Goal: Navigation & Orientation: Find specific page/section

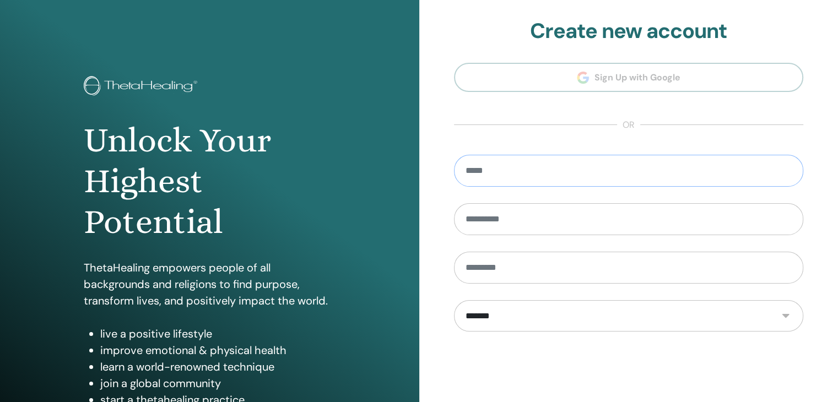
click at [623, 157] on input "email" at bounding box center [629, 171] width 350 height 32
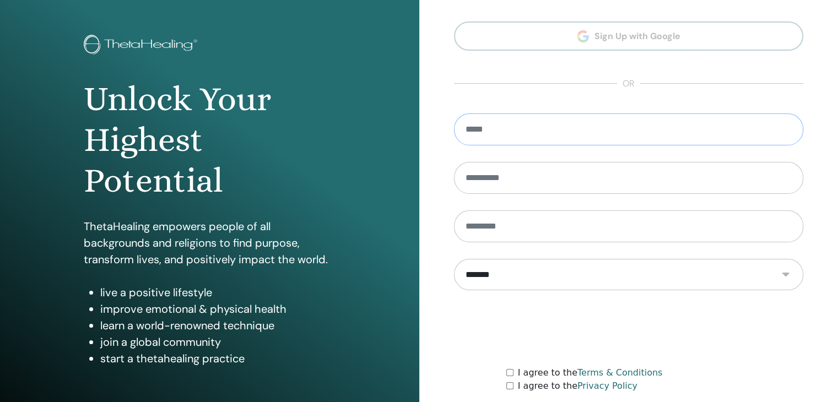
scroll to position [110, 0]
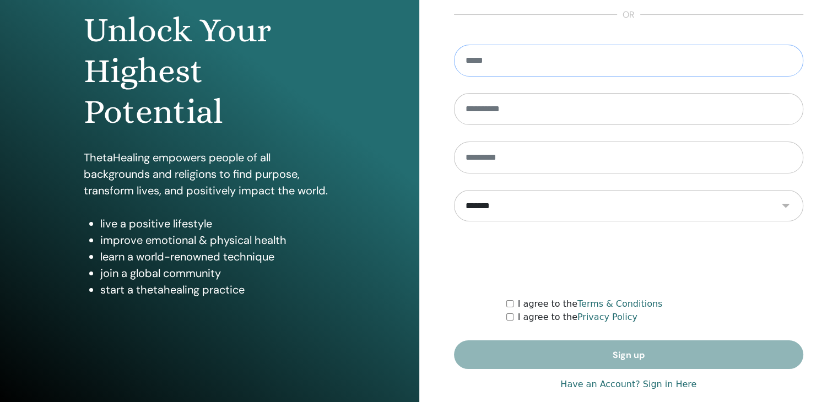
type input "*"
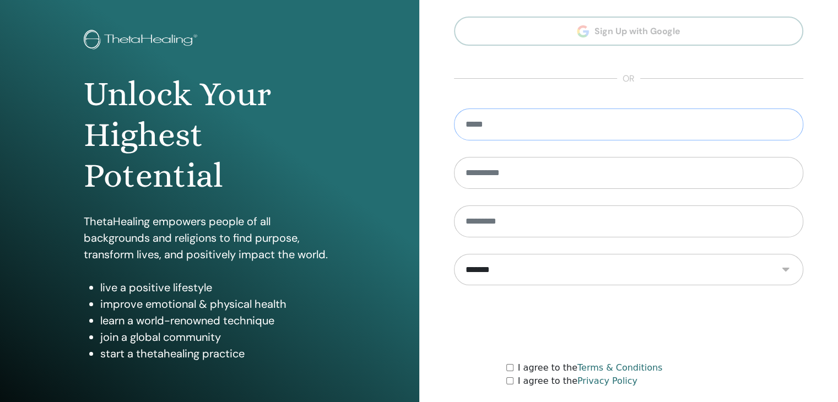
scroll to position [0, 0]
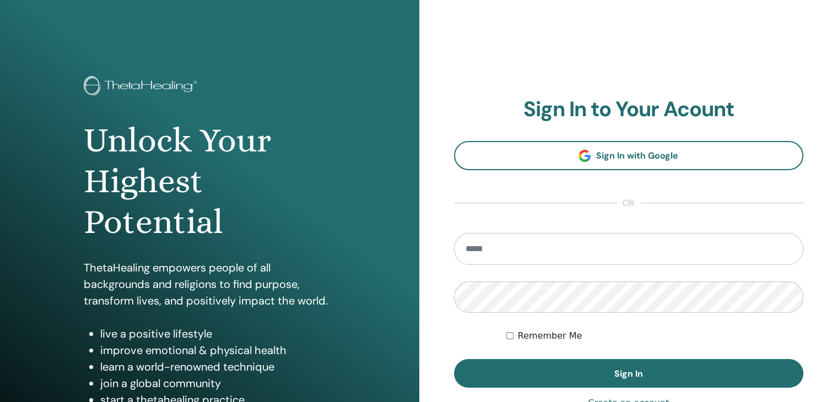
click at [584, 250] on input "email" at bounding box center [629, 249] width 350 height 32
type input "**********"
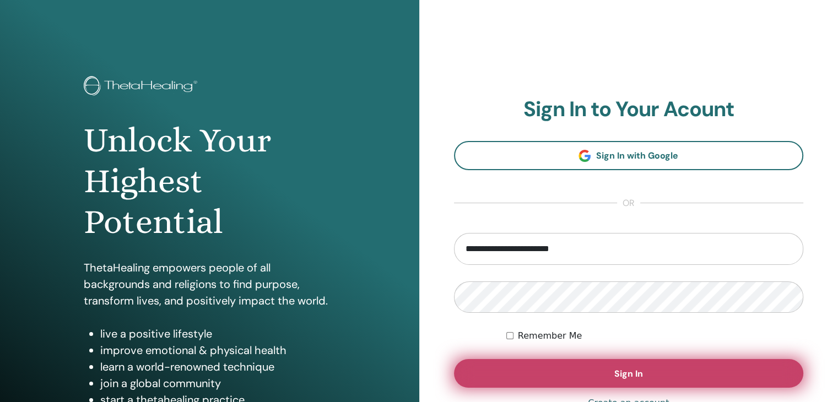
click at [660, 369] on button "Sign In" at bounding box center [629, 373] width 350 height 29
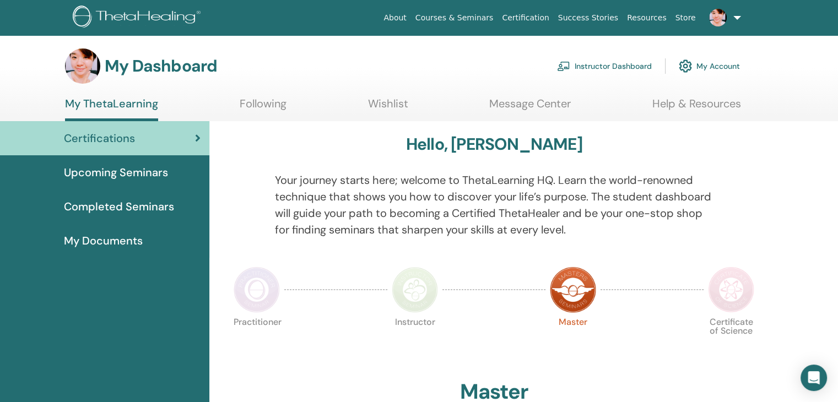
click at [121, 179] on span "Upcoming Seminars" at bounding box center [116, 172] width 104 height 17
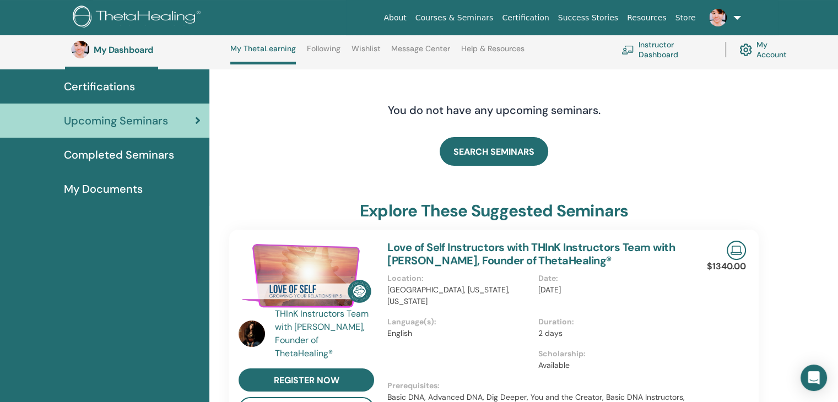
scroll to position [18, 0]
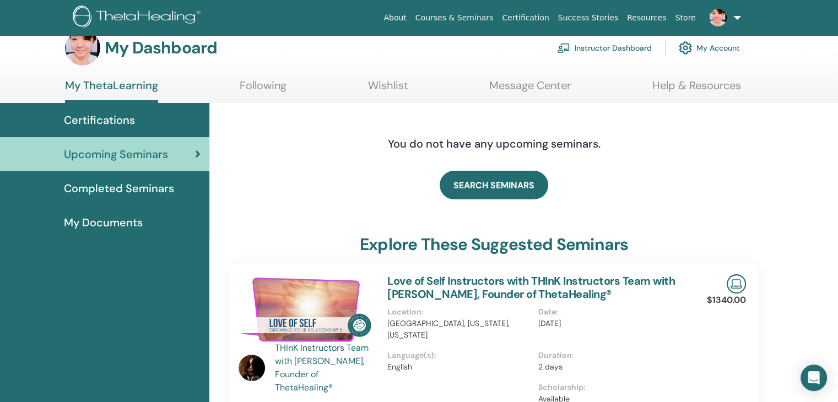
click at [159, 195] on span "Completed Seminars" at bounding box center [119, 188] width 110 height 17
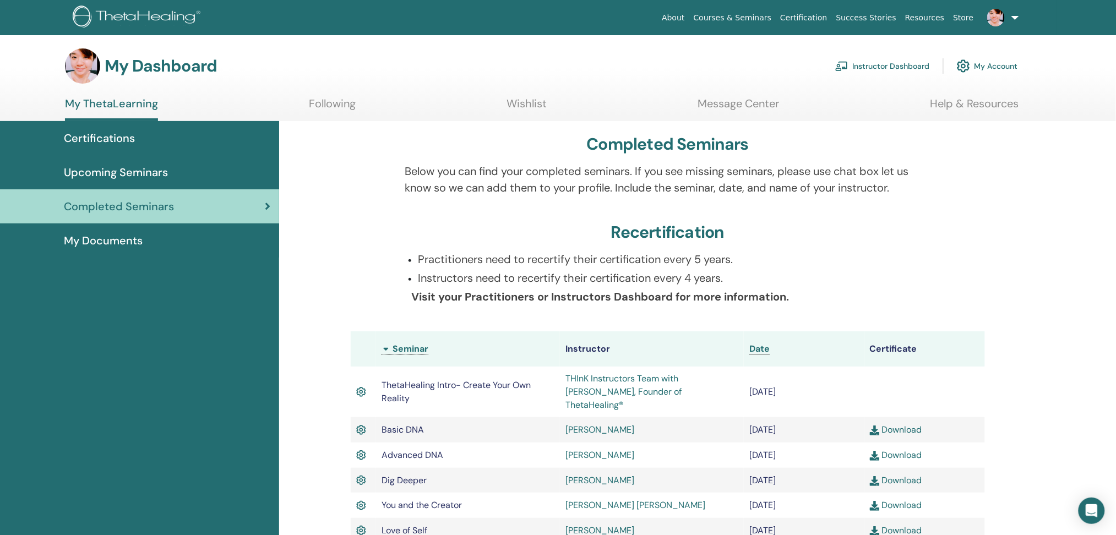
click at [837, 70] on link "Instructor Dashboard" at bounding box center [882, 66] width 95 height 24
click at [1000, 25] on img at bounding box center [996, 18] width 18 height 18
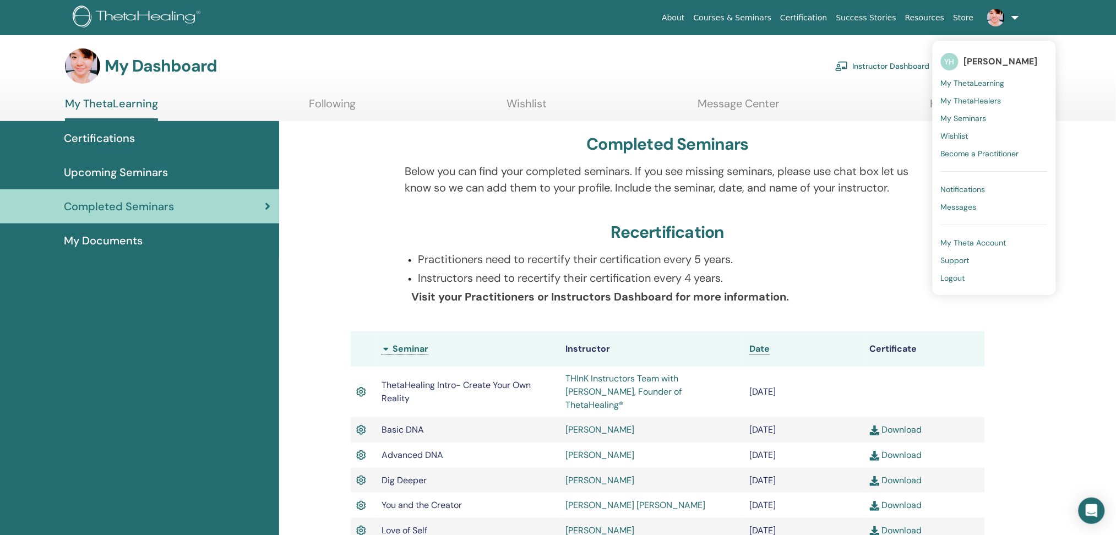
click at [153, 56] on h3 "My Dashboard" at bounding box center [161, 66] width 112 height 20
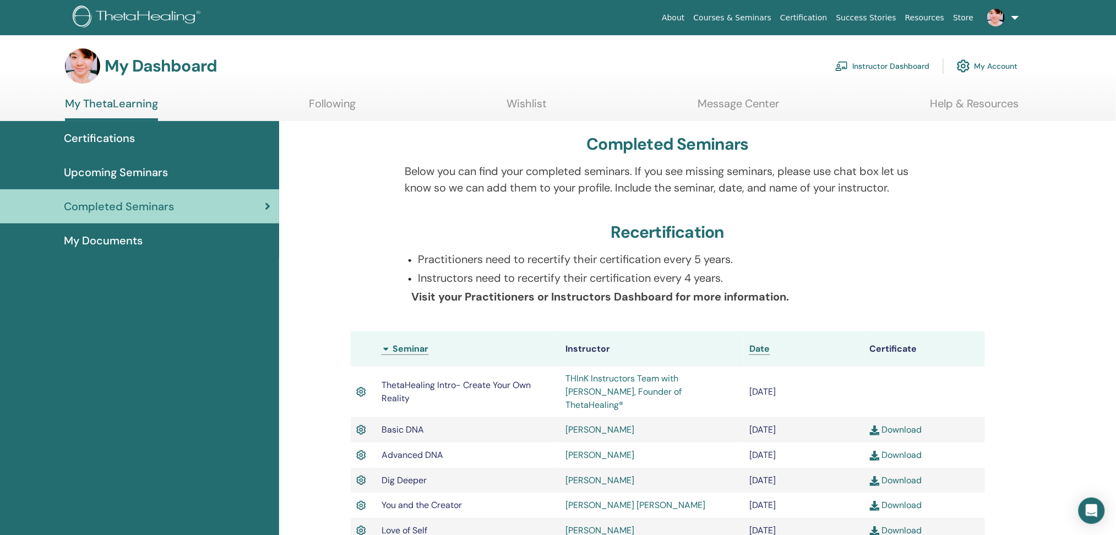
click at [149, 67] on h3 "My Dashboard" at bounding box center [161, 66] width 112 height 20
click at [154, 124] on link "Certifications" at bounding box center [139, 138] width 279 height 34
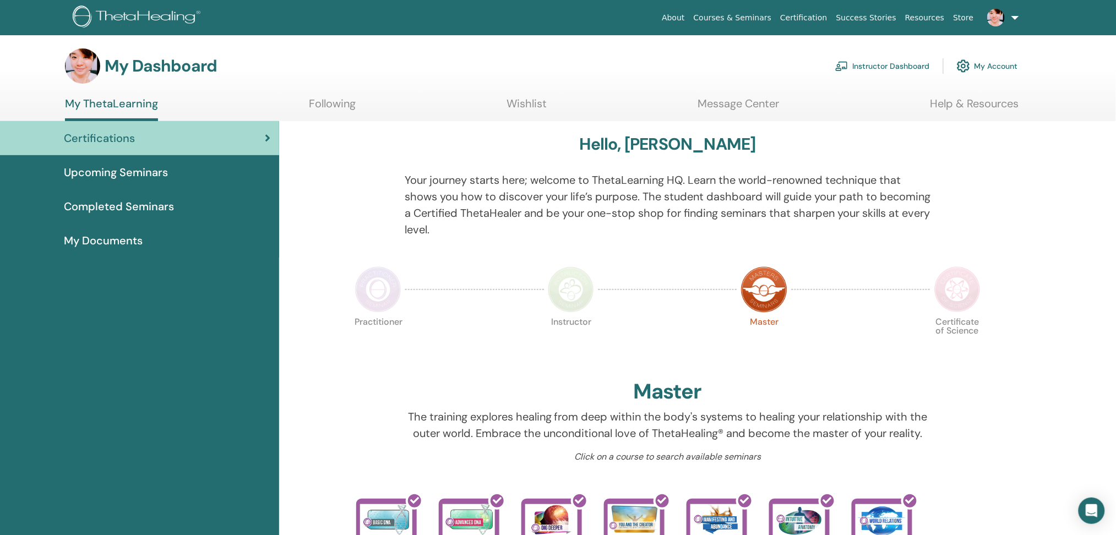
click at [156, 64] on h3 "My Dashboard" at bounding box center [161, 66] width 112 height 20
click at [72, 64] on img at bounding box center [82, 65] width 35 height 35
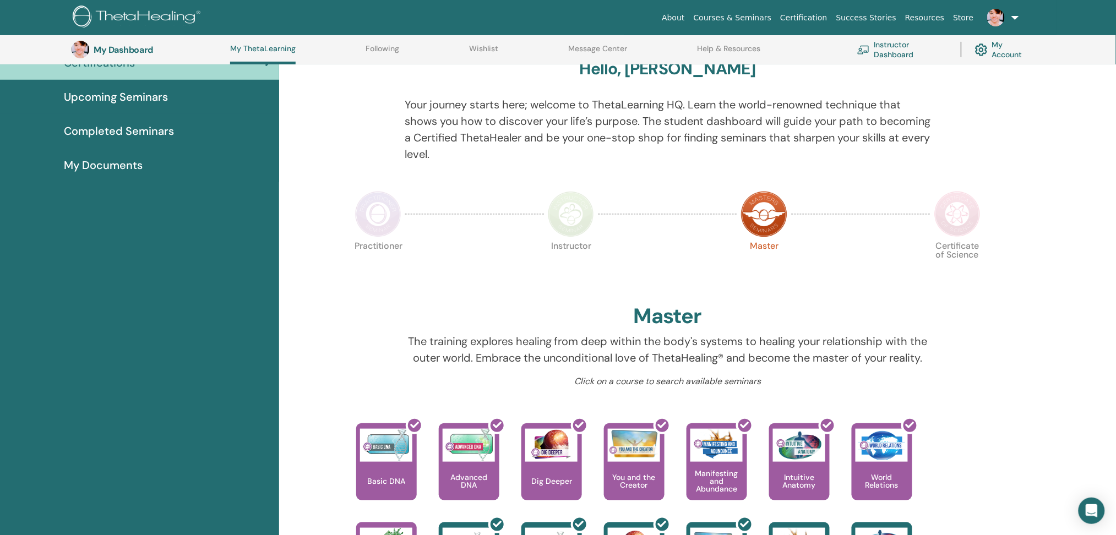
scroll to position [248, 0]
